Goal: Use online tool/utility: Utilize a website feature to perform a specific function

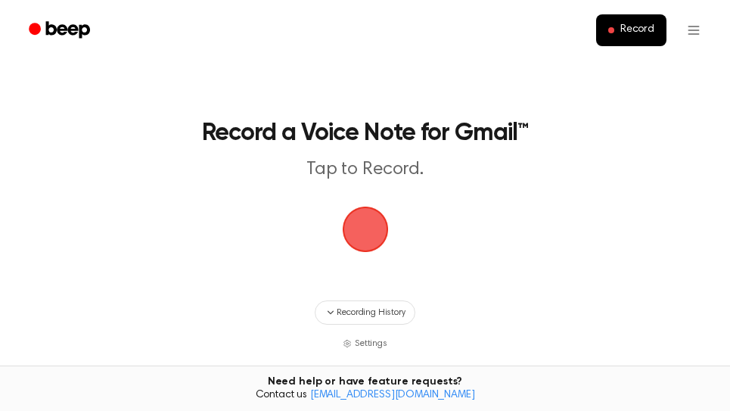
drag, startPoint x: 367, startPoint y: 223, endPoint x: 501, endPoint y: 125, distance: 166.1
click at [368, 223] on span "button" at bounding box center [365, 229] width 42 height 42
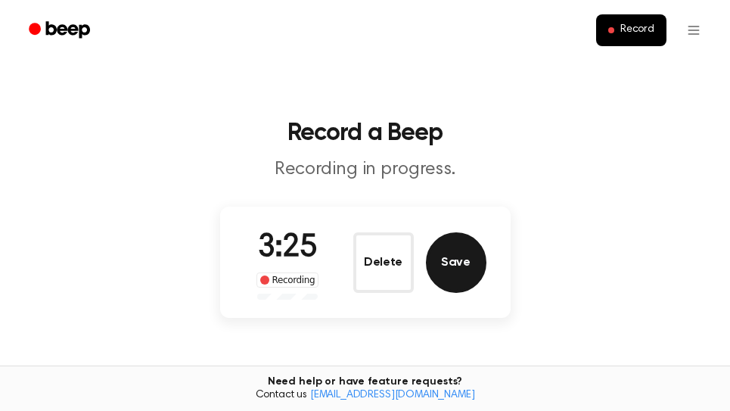
click at [475, 268] on button "Save" at bounding box center [456, 262] width 60 height 60
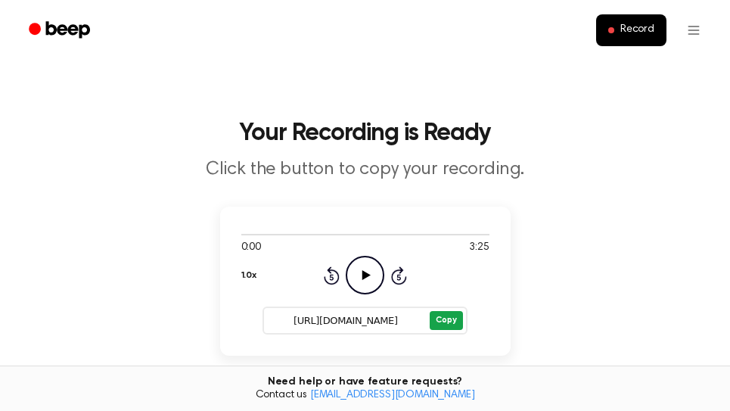
click at [445, 321] on button "Copy" at bounding box center [446, 320] width 33 height 19
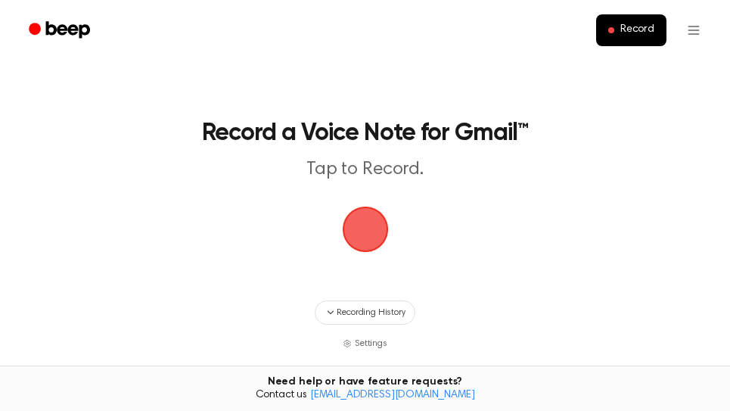
click at [373, 224] on span "button" at bounding box center [365, 229] width 42 height 42
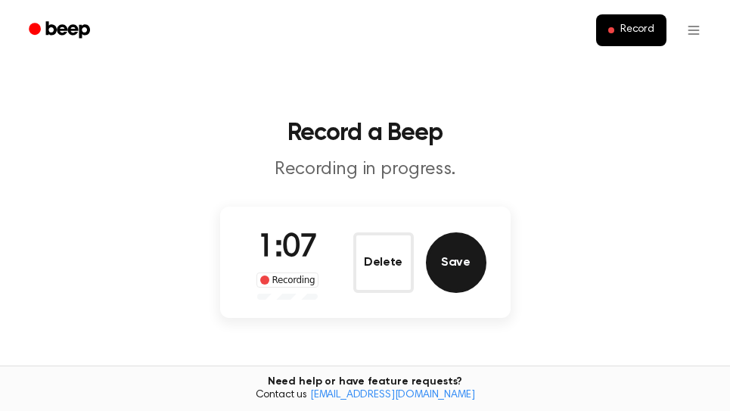
click at [457, 265] on button "Save" at bounding box center [456, 262] width 60 height 60
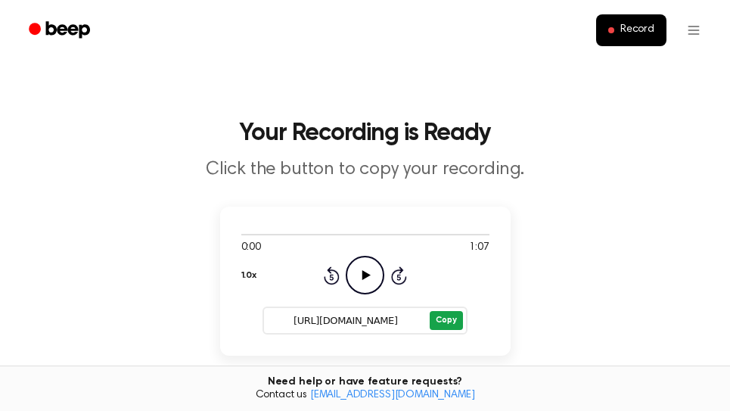
click at [451, 323] on button "Copy" at bounding box center [446, 320] width 33 height 19
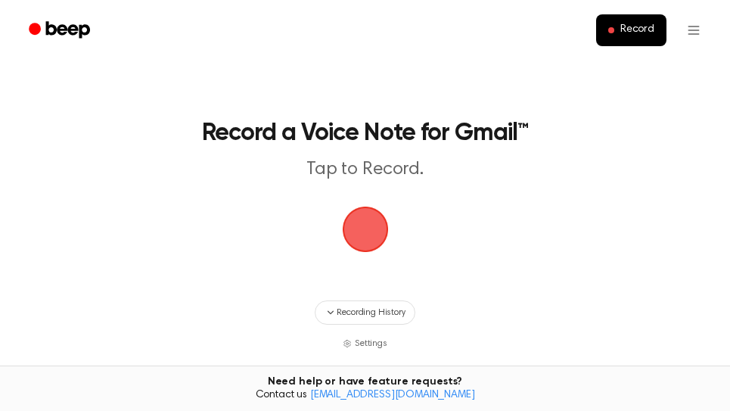
click at [375, 227] on span "button" at bounding box center [365, 229] width 46 height 46
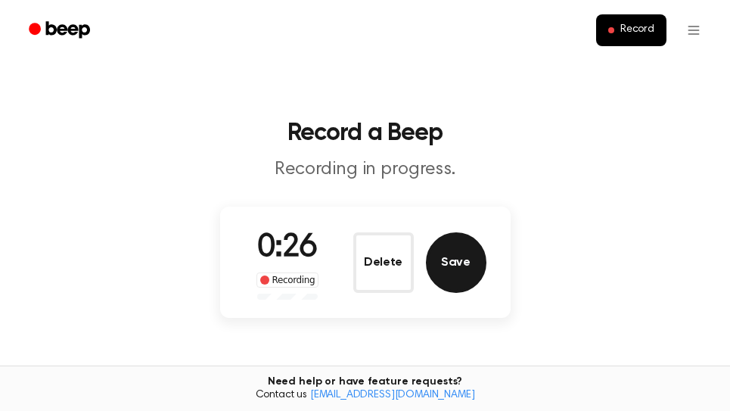
click at [458, 247] on button "Save" at bounding box center [456, 262] width 60 height 60
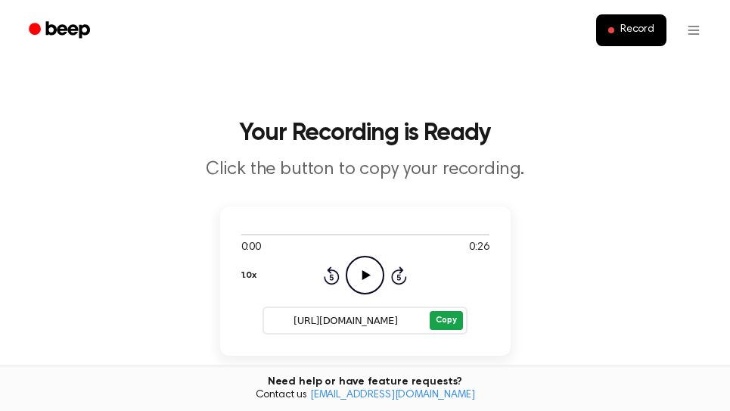
click at [442, 316] on button "Copy" at bounding box center [446, 320] width 33 height 19
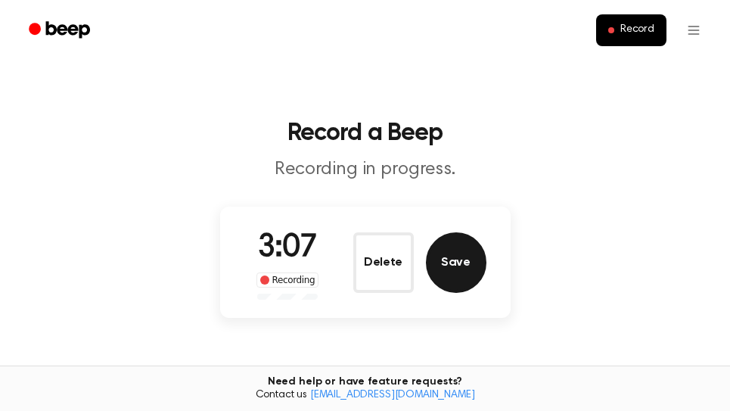
click at [475, 272] on button "Save" at bounding box center [456, 262] width 60 height 60
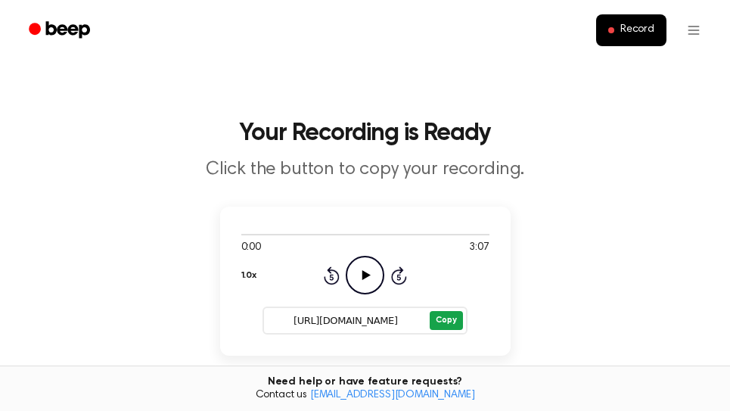
click at [454, 316] on button "Copy" at bounding box center [446, 320] width 33 height 19
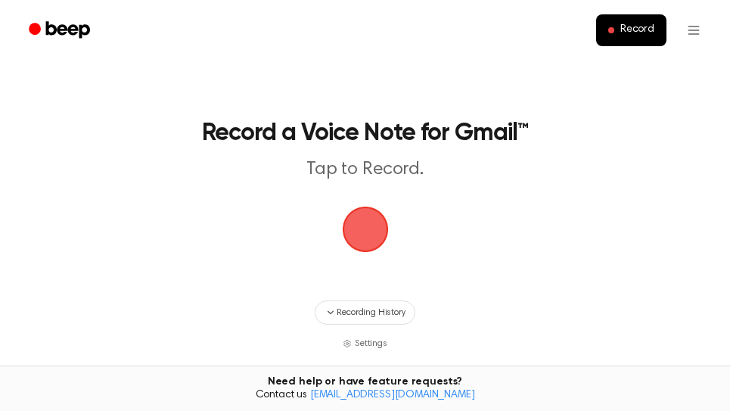
click at [352, 223] on span "button" at bounding box center [365, 229] width 42 height 42
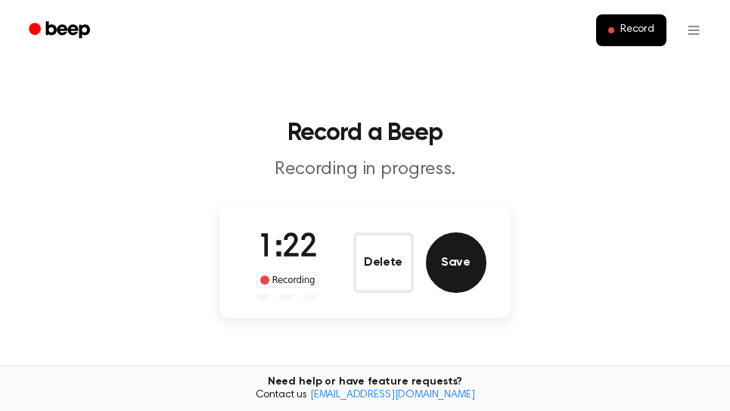
click at [470, 270] on button "Save" at bounding box center [456, 262] width 60 height 60
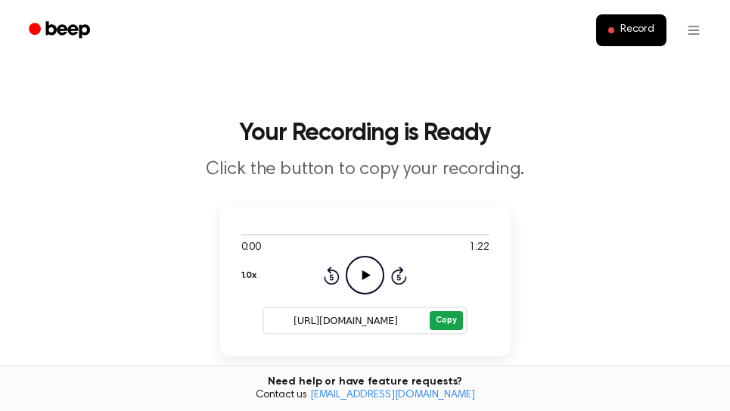
click at [451, 324] on button "Copy" at bounding box center [446, 320] width 33 height 19
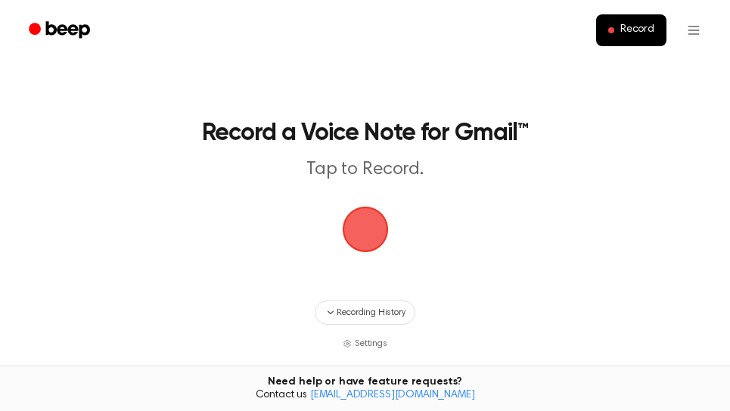
click at [362, 233] on span "button" at bounding box center [365, 229] width 42 height 42
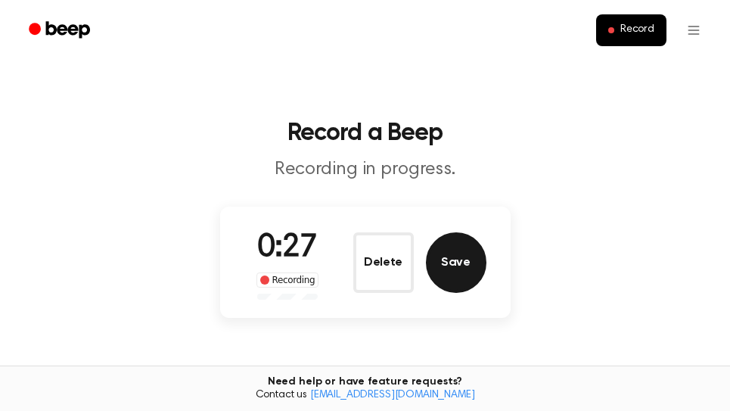
click at [477, 273] on button "Save" at bounding box center [456, 262] width 60 height 60
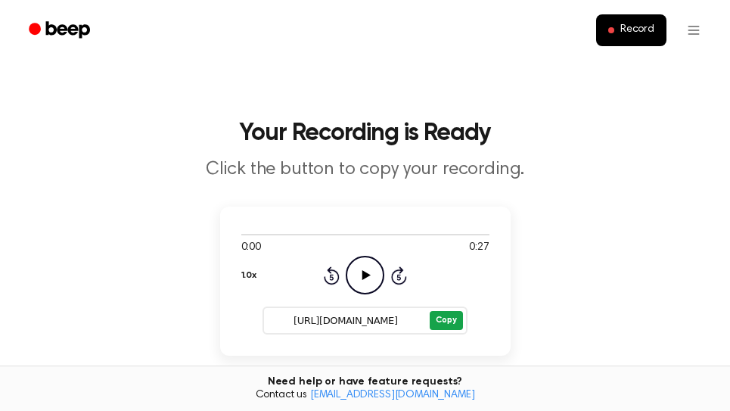
click at [443, 316] on button "Copy" at bounding box center [446, 320] width 33 height 19
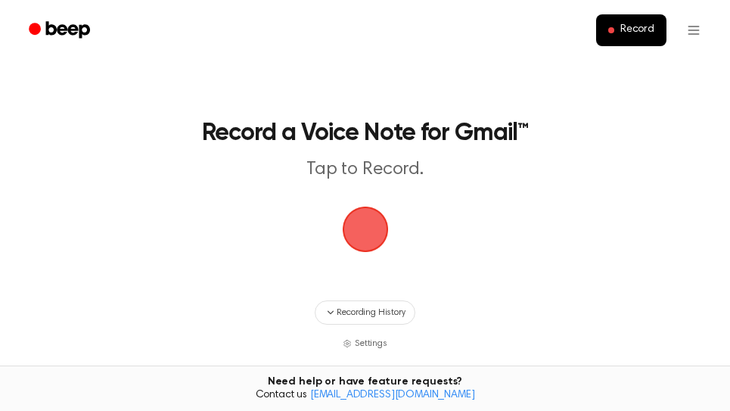
click at [371, 242] on span "button" at bounding box center [365, 229] width 42 height 42
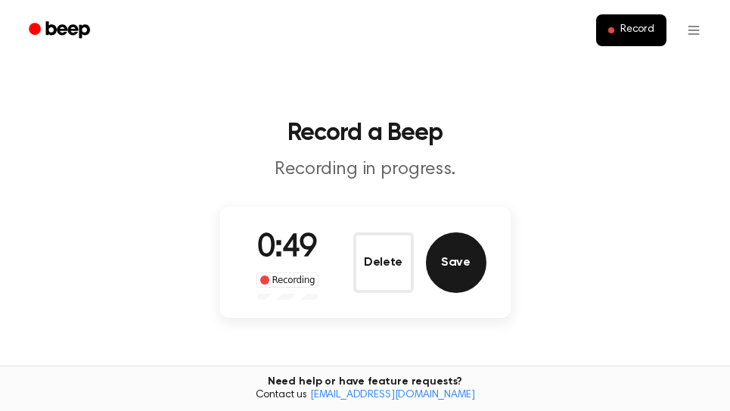
click at [467, 268] on button "Save" at bounding box center [456, 262] width 60 height 60
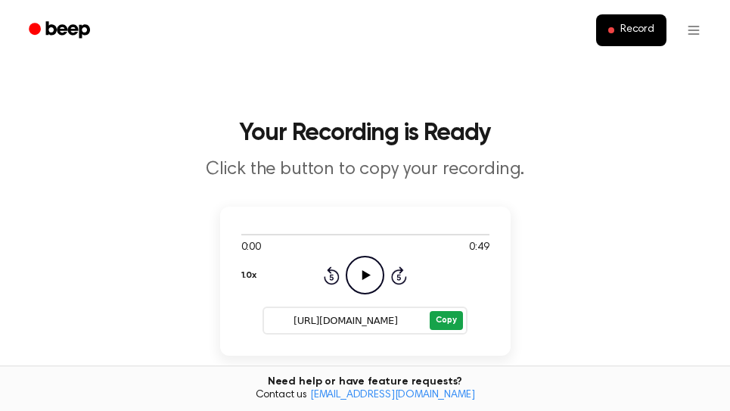
click at [442, 321] on button "Copy" at bounding box center [446, 320] width 33 height 19
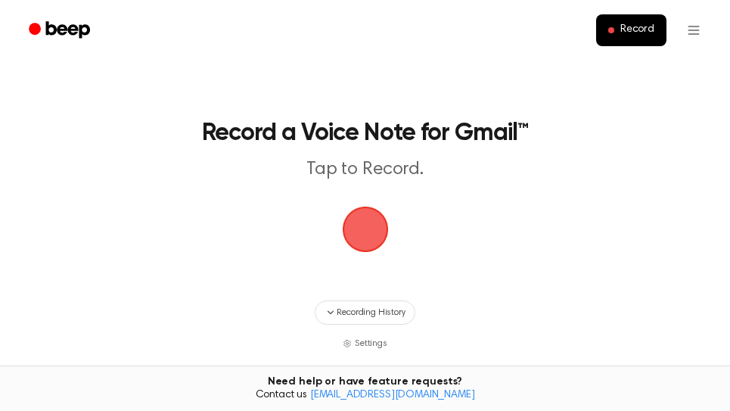
click at [368, 228] on span "button" at bounding box center [365, 229] width 46 height 46
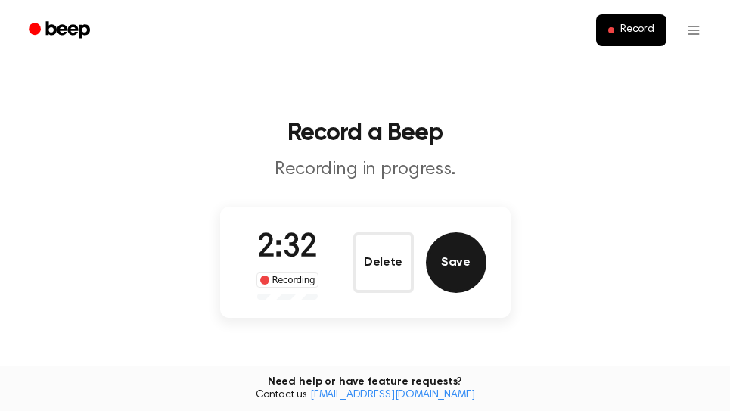
click at [460, 258] on button "Save" at bounding box center [456, 262] width 60 height 60
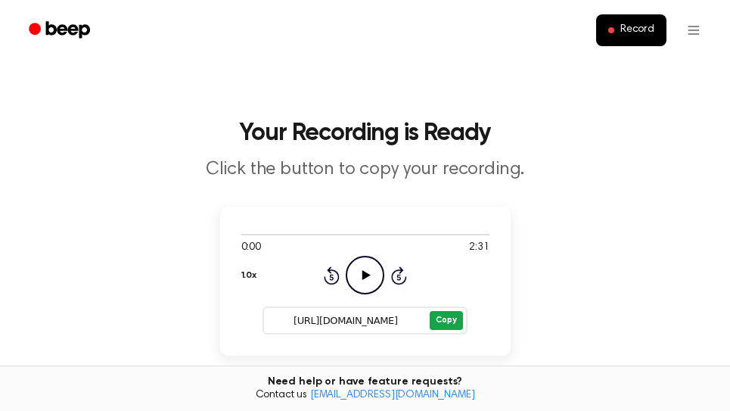
click at [452, 322] on button "Copy" at bounding box center [446, 320] width 33 height 19
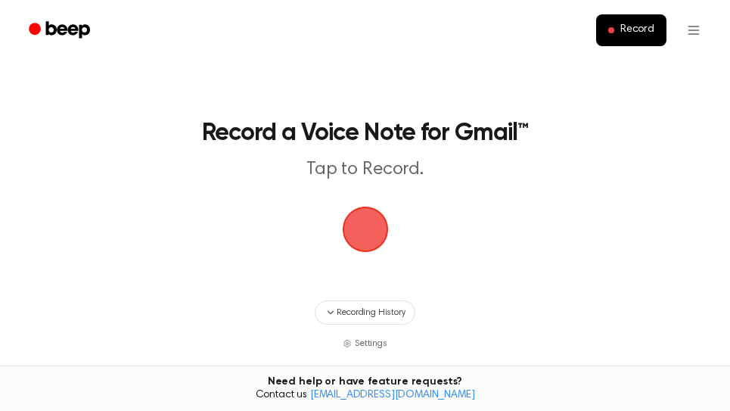
click at [356, 234] on span "button" at bounding box center [365, 229] width 42 height 42
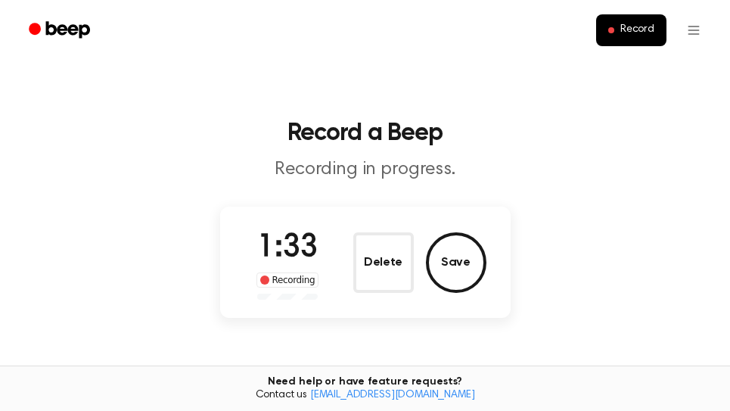
click at [495, 275] on div "1:33 Recording Delete Save" at bounding box center [365, 261] width 290 height 111
click at [468, 269] on button "Save" at bounding box center [456, 262] width 60 height 60
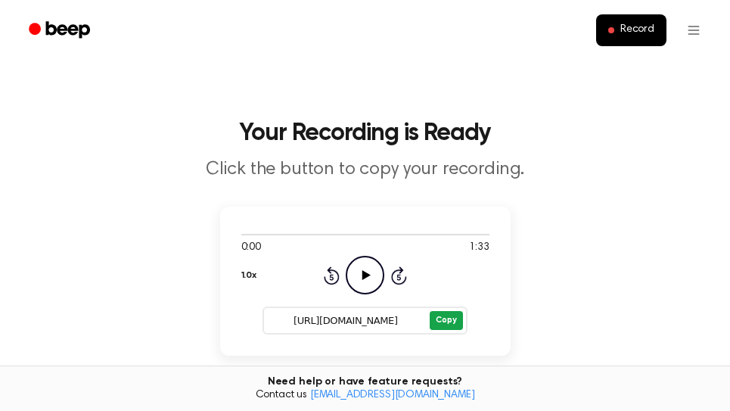
click at [448, 321] on button "Copy" at bounding box center [446, 320] width 33 height 19
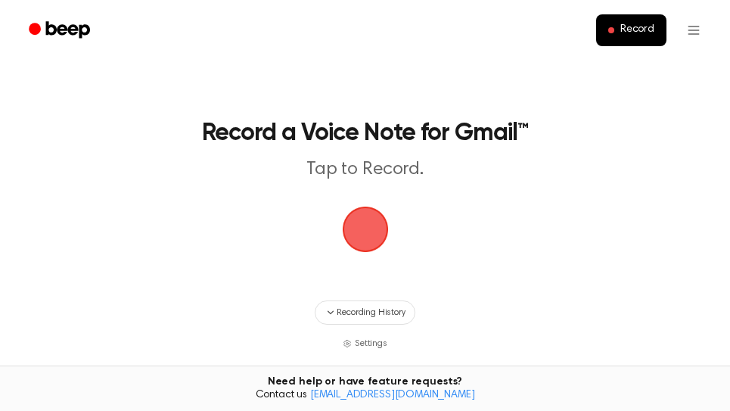
click at [383, 236] on span "button" at bounding box center [365, 229] width 46 height 46
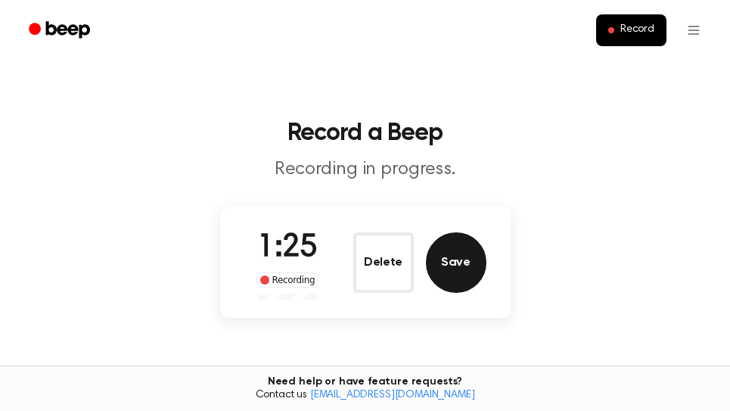
click at [452, 271] on button "Save" at bounding box center [456, 262] width 60 height 60
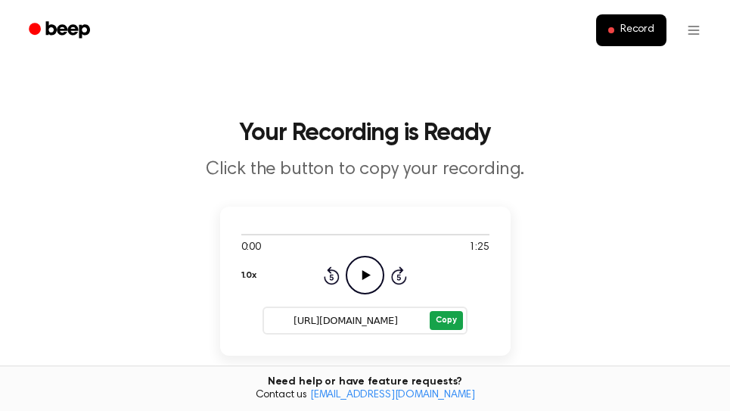
click at [441, 315] on button "Copy" at bounding box center [446, 320] width 33 height 19
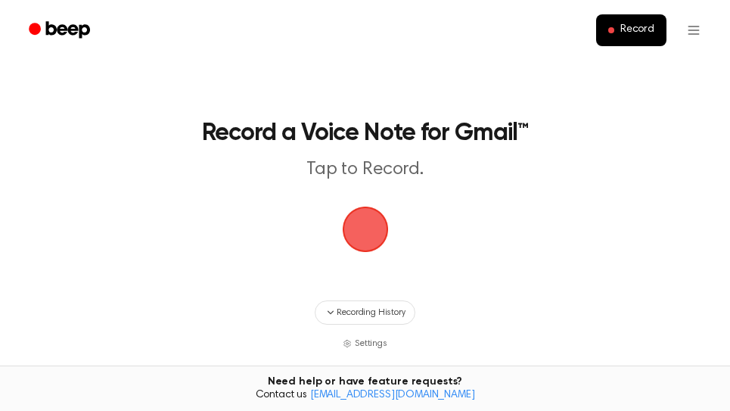
click at [374, 228] on span "button" at bounding box center [365, 229] width 42 height 42
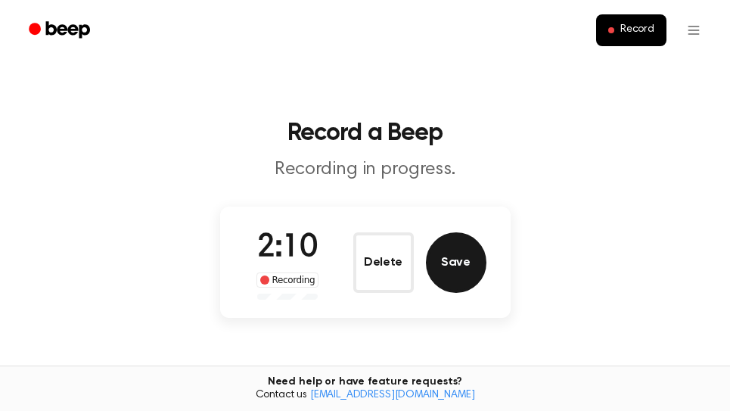
click at [439, 256] on button "Save" at bounding box center [456, 262] width 60 height 60
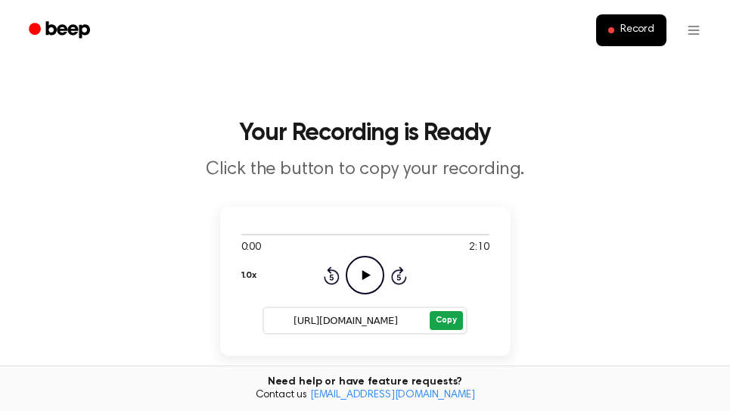
click at [450, 327] on button "Copy" at bounding box center [446, 320] width 33 height 19
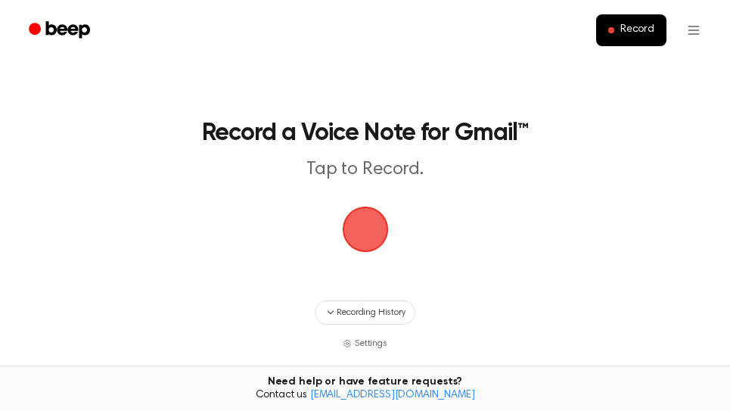
click at [358, 237] on span "button" at bounding box center [364, 228] width 79 height 79
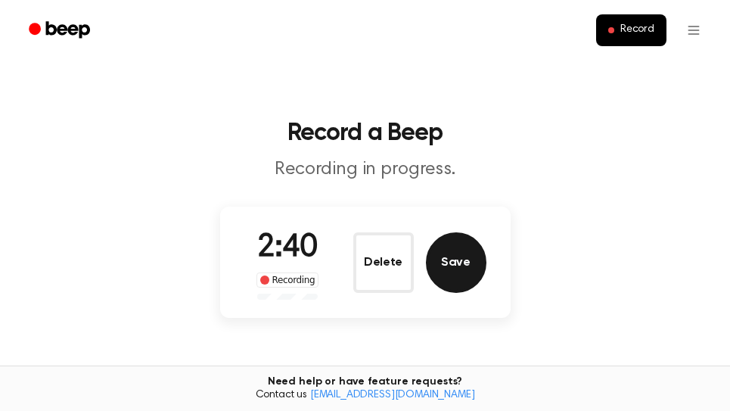
click at [456, 253] on button "Save" at bounding box center [456, 262] width 60 height 60
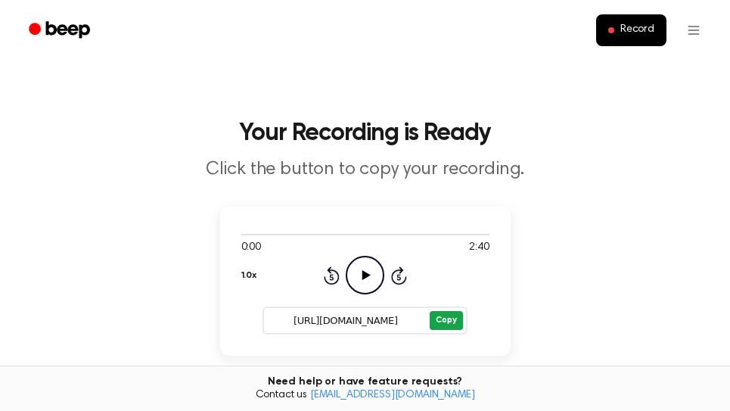
click at [454, 318] on button "Copy" at bounding box center [446, 320] width 33 height 19
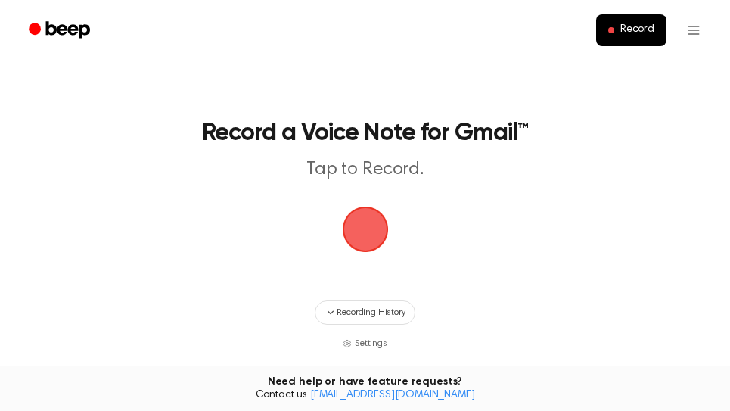
drag, startPoint x: 374, startPoint y: 239, endPoint x: 402, endPoint y: 225, distance: 31.5
click at [374, 237] on span "button" at bounding box center [365, 229] width 42 height 42
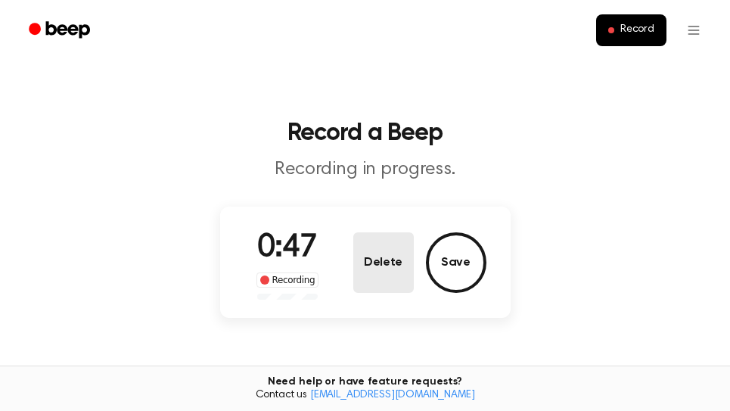
click at [394, 265] on button "Delete" at bounding box center [383, 262] width 60 height 60
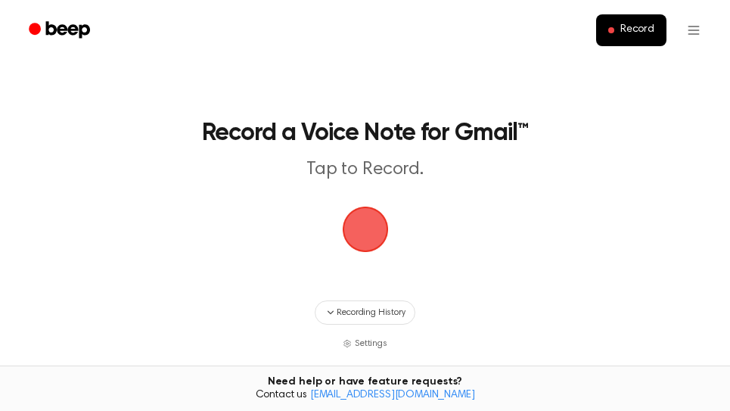
click at [373, 232] on span "button" at bounding box center [365, 229] width 42 height 42
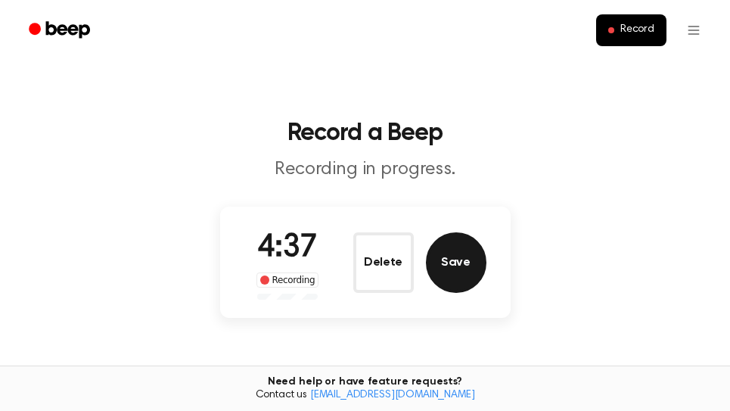
click at [474, 265] on button "Save" at bounding box center [456, 262] width 60 height 60
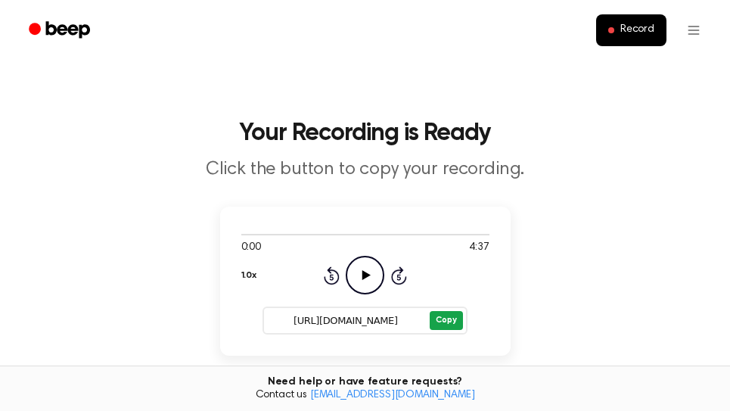
click at [439, 324] on button "Copy" at bounding box center [446, 320] width 33 height 19
